Goal: Information Seeking & Learning: Learn about a topic

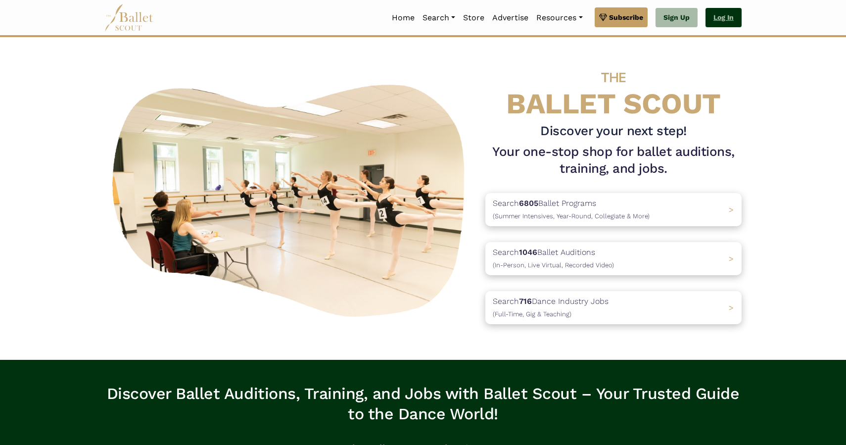
click at [718, 14] on link "Log In" at bounding box center [724, 18] width 36 height 20
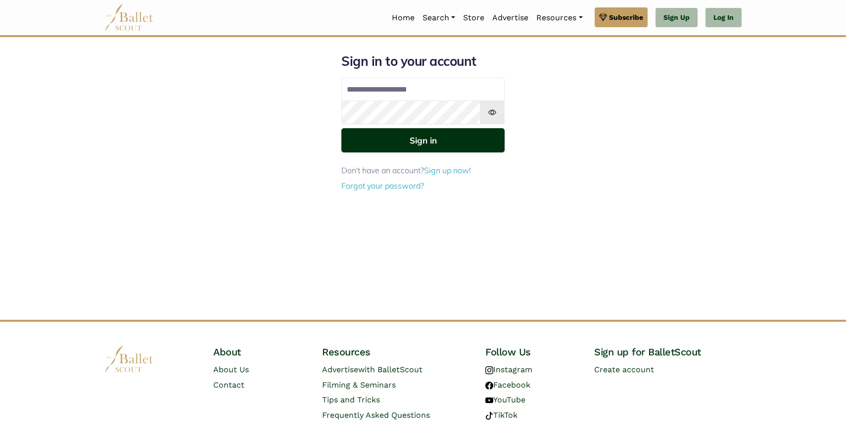
type input "**********"
click at [404, 148] on button "Sign in" at bounding box center [422, 140] width 163 height 24
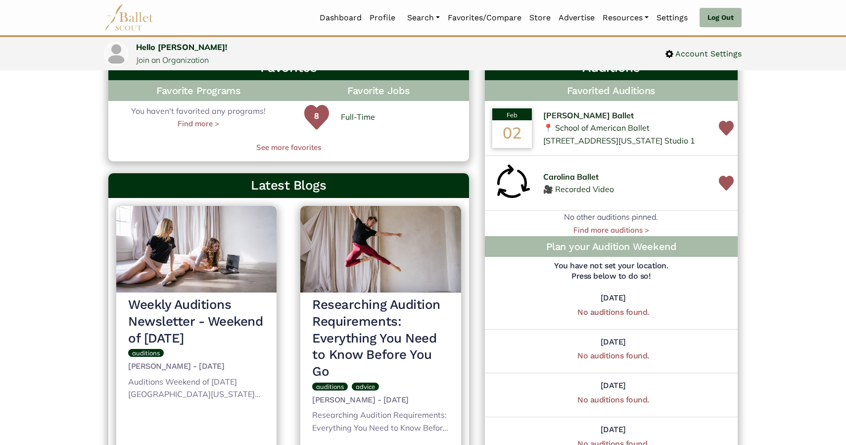
scroll to position [321, 0]
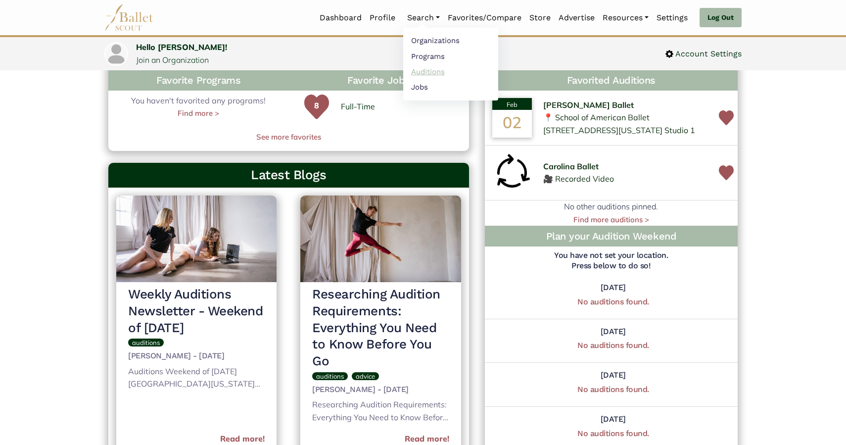
click at [426, 71] on link "Auditions" at bounding box center [450, 71] width 95 height 15
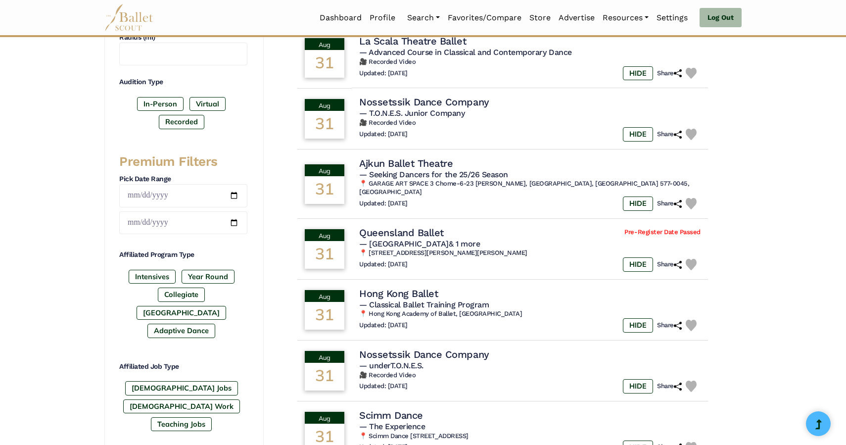
scroll to position [296, 0]
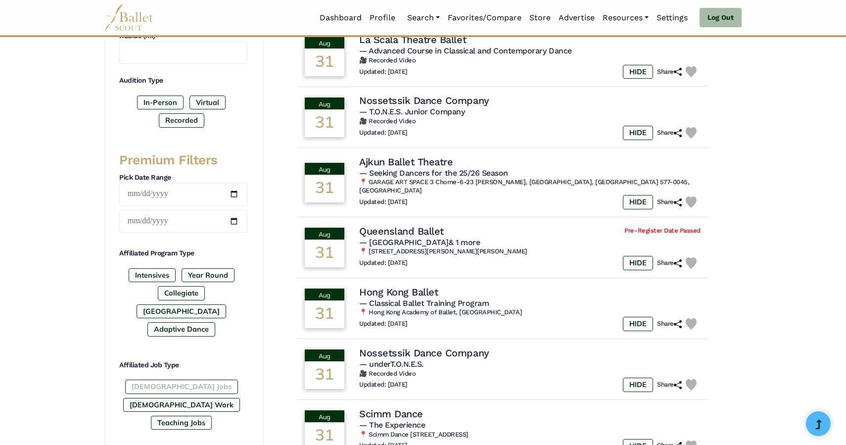
click at [171, 380] on label "[DEMOGRAPHIC_DATA] Jobs" at bounding box center [181, 387] width 113 height 14
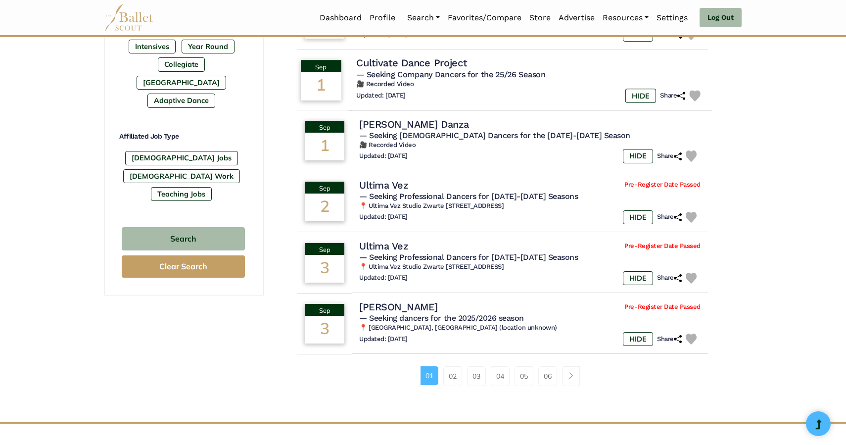
scroll to position [526, 0]
click at [454, 371] on link "02" at bounding box center [452, 376] width 19 height 20
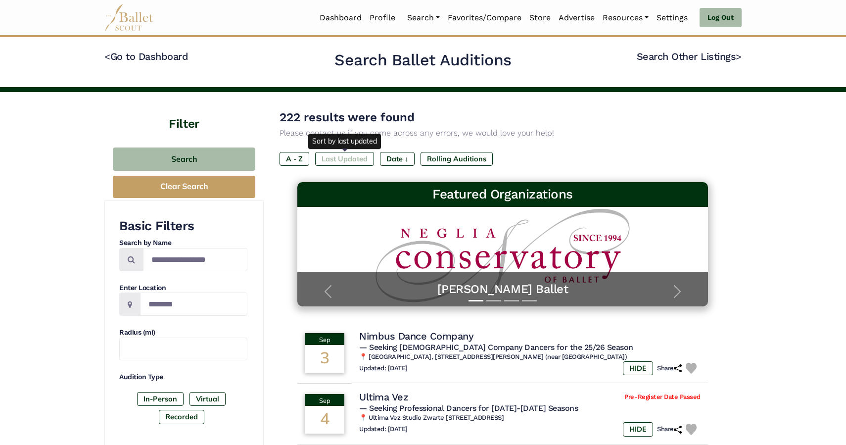
click at [345, 161] on label "Last Updated" at bounding box center [344, 159] width 59 height 14
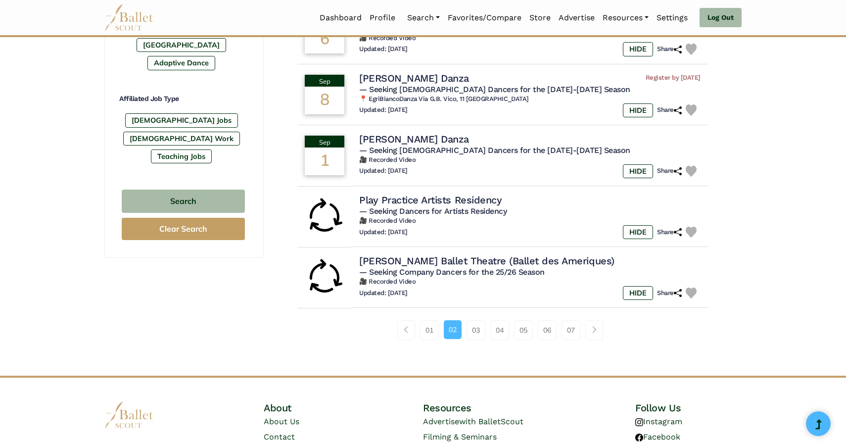
scroll to position [563, 0]
